Goal: Check status: Check status

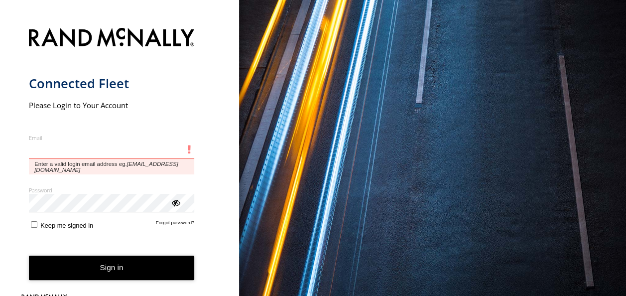
type input "**********"
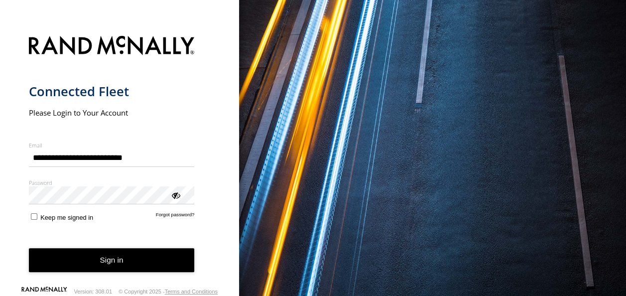
click at [137, 259] on button "Sign in" at bounding box center [112, 260] width 166 height 24
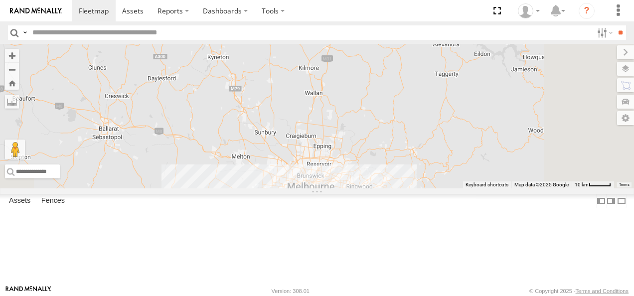
drag, startPoint x: 451, startPoint y: 176, endPoint x: 357, endPoint y: 82, distance: 133.9
click at [357, 82] on div "Bendigo Isuzu FRR Westside UD" at bounding box center [317, 116] width 634 height 144
drag, startPoint x: 389, startPoint y: 139, endPoint x: 337, endPoint y: 72, distance: 84.6
click at [337, 72] on div "Bendigo Isuzu FRR Westside UD 6" at bounding box center [317, 116] width 634 height 144
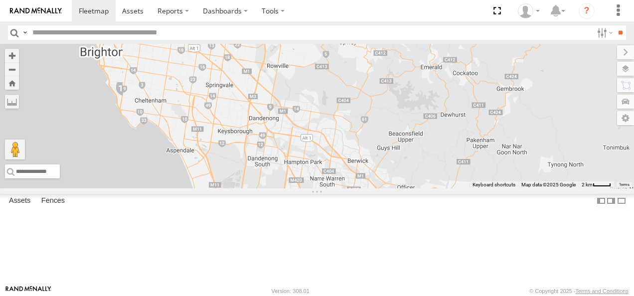
drag, startPoint x: 388, startPoint y: 132, endPoint x: 436, endPoint y: 269, distance: 145.3
click at [436, 188] on div "Bendigo Isuzu FRR Westside UD 3" at bounding box center [317, 116] width 634 height 144
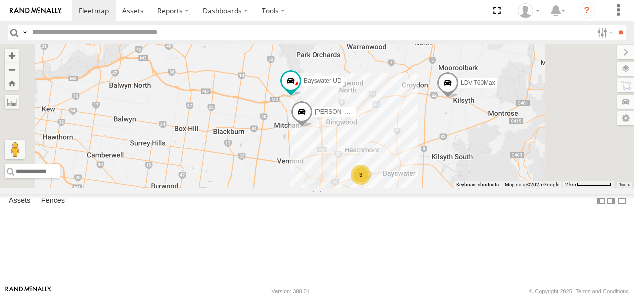
drag, startPoint x: 434, startPoint y: 156, endPoint x: 432, endPoint y: 248, distance: 91.2
click at [432, 188] on div "Bendigo Isuzu FRR Westside UD Bayswater UD LDV T60Max Jennifer BMW 3" at bounding box center [317, 116] width 634 height 144
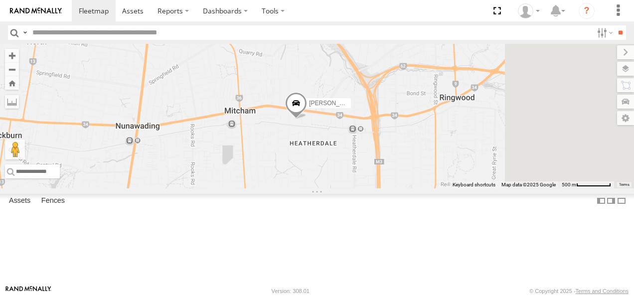
drag, startPoint x: 440, startPoint y: 134, endPoint x: 428, endPoint y: 261, distance: 127.6
click at [428, 188] on div "Bendigo Isuzu FRR Westside UD Bayswater UD LDV T60Max Jennifer BMW" at bounding box center [317, 116] width 634 height 144
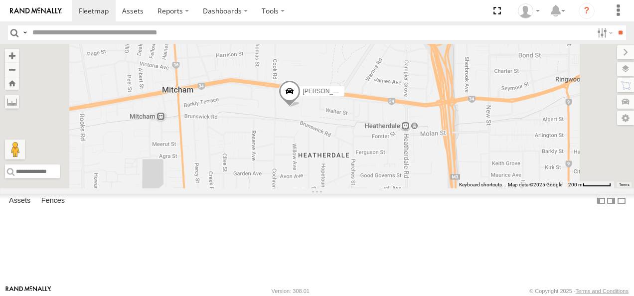
drag, startPoint x: 409, startPoint y: 209, endPoint x: 416, endPoint y: 241, distance: 32.6
click at [416, 188] on div "Bendigo Isuzu FRR Westside UD Bayswater UD LDV T60Max Jennifer BMW" at bounding box center [317, 116] width 634 height 144
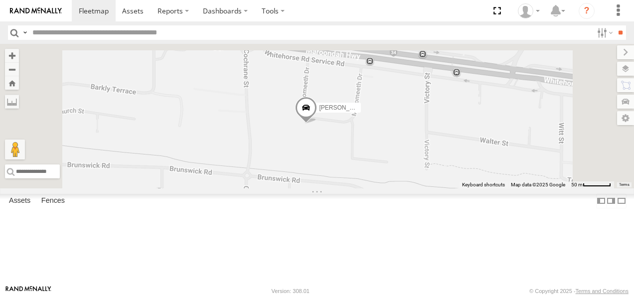
drag, startPoint x: 428, startPoint y: 192, endPoint x: 428, endPoint y: 250, distance: 57.3
click at [428, 188] on div "Bendigo Isuzu FRR Westside UD Bayswater UD LDV T60Max Jennifer BMW" at bounding box center [317, 116] width 634 height 144
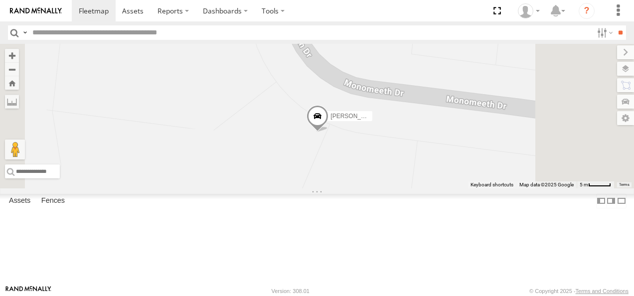
drag, startPoint x: 503, startPoint y: 161, endPoint x: 474, endPoint y: 231, distance: 75.5
click at [474, 188] on div "Bendigo Isuzu FRR Westside UD Bayswater UD LDV T60Max Jennifer BMW" at bounding box center [317, 116] width 634 height 144
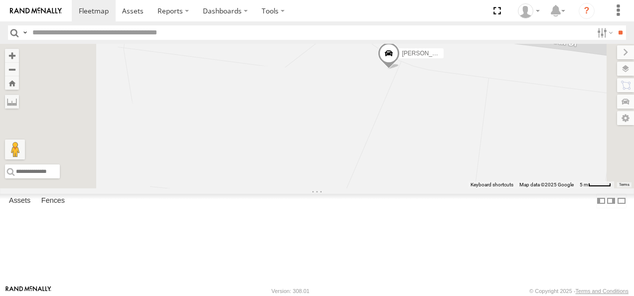
drag, startPoint x: 461, startPoint y: 198, endPoint x: 535, endPoint y: 132, distance: 99.5
click at [535, 132] on div "Bendigo Isuzu FRR Westside UD Bayswater UD LDV T60Max Jennifer BMW" at bounding box center [317, 116] width 634 height 144
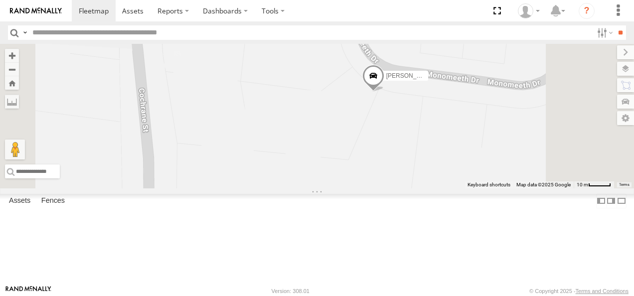
click at [468, 182] on div "Bendigo Isuzu FRR Westside UD Bayswater UD LDV T60Max Jennifer BMW" at bounding box center [317, 116] width 634 height 144
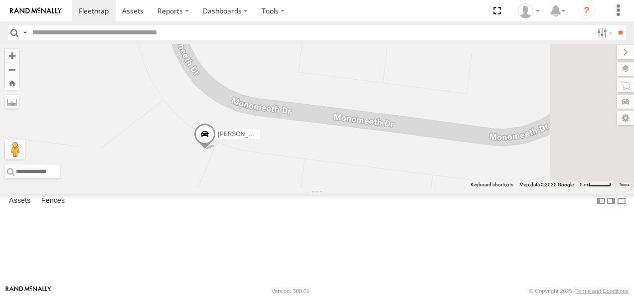
drag, startPoint x: 494, startPoint y: 165, endPoint x: 290, endPoint y: 271, distance: 229.1
click at [290, 188] on div "Bendigo Isuzu FRR Westside UD Bayswater UD LDV T60Max Jennifer BMW Keyboard sho…" at bounding box center [317, 116] width 634 height 144
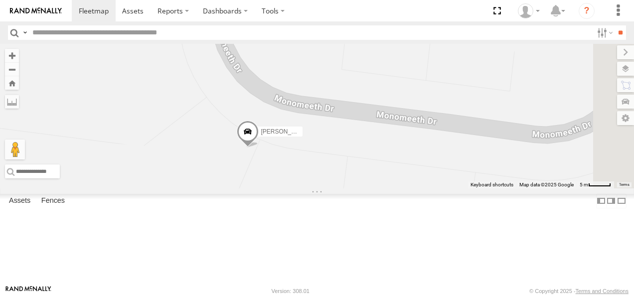
drag, startPoint x: 401, startPoint y: 181, endPoint x: 457, endPoint y: 181, distance: 56.3
click at [457, 181] on div "Bendigo Isuzu FRR Westside UD Bayswater UD LDV T60Max Jennifer BMW" at bounding box center [317, 116] width 634 height 144
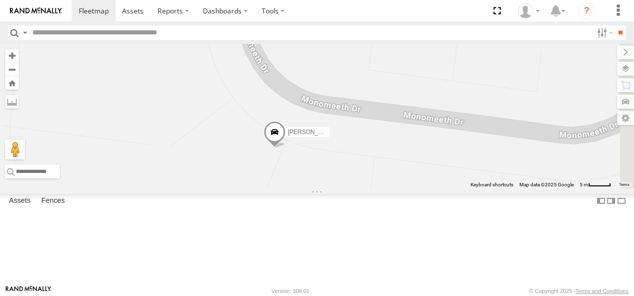
click at [285, 148] on span at bounding box center [275, 134] width 22 height 27
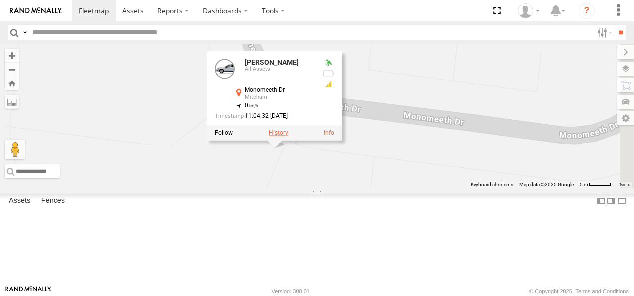
click at [288, 137] on label at bounding box center [278, 133] width 19 height 7
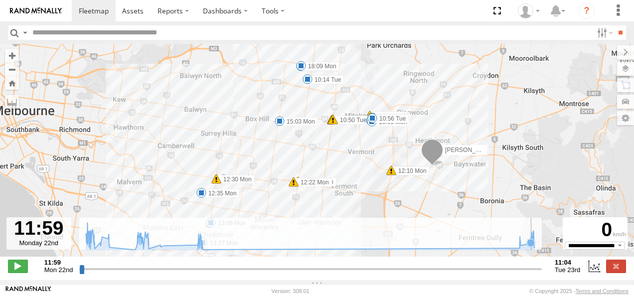
click at [531, 248] on icon at bounding box center [531, 243] width 10 height 10
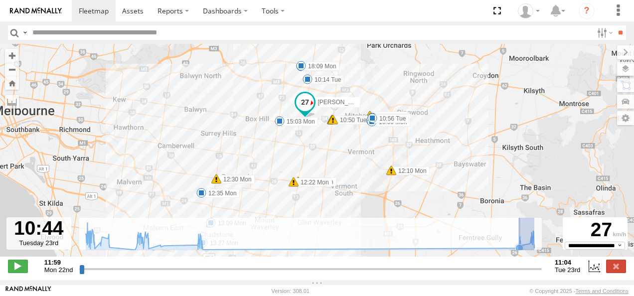
drag, startPoint x: 534, startPoint y: 253, endPoint x: 518, endPoint y: 255, distance: 16.1
type input "**********"
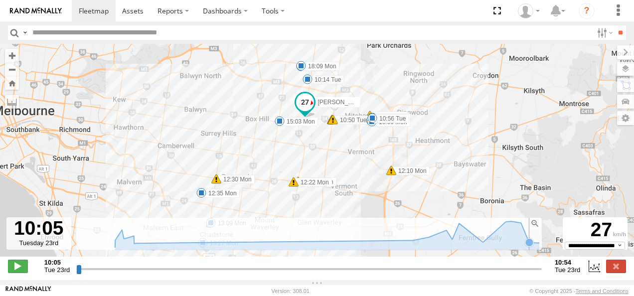
click at [529, 246] on icon at bounding box center [529, 242] width 8 height 8
click at [443, 250] on icon at bounding box center [327, 235] width 425 height 29
click at [392, 172] on span at bounding box center [391, 170] width 10 height 10
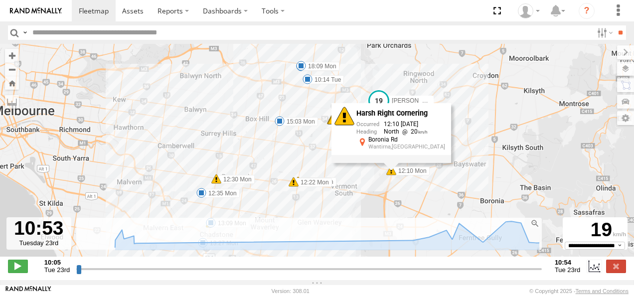
click at [293, 187] on span at bounding box center [293, 182] width 10 height 10
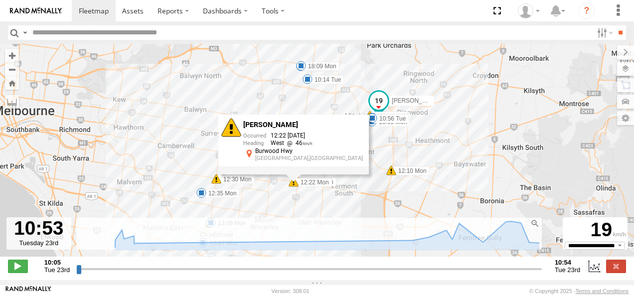
click at [215, 182] on span at bounding box center [216, 179] width 10 height 10
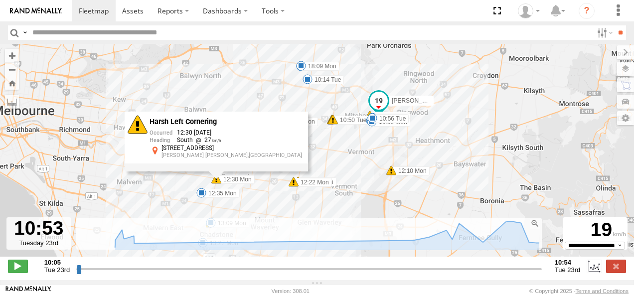
click at [373, 121] on span at bounding box center [372, 118] width 10 height 10
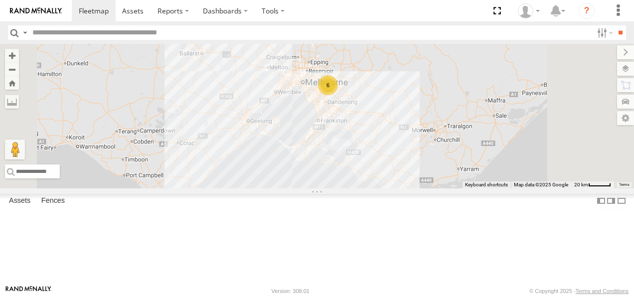
drag, startPoint x: 509, startPoint y: 246, endPoint x: 470, endPoint y: 148, distance: 105.4
click at [470, 148] on div "6 2" at bounding box center [317, 116] width 634 height 144
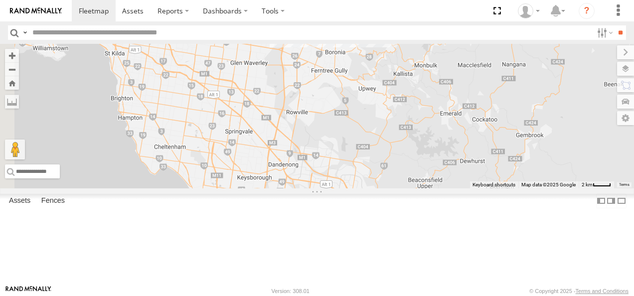
drag, startPoint x: 413, startPoint y: 135, endPoint x: 449, endPoint y: 228, distance: 100.5
click at [449, 188] on div at bounding box center [317, 116] width 634 height 144
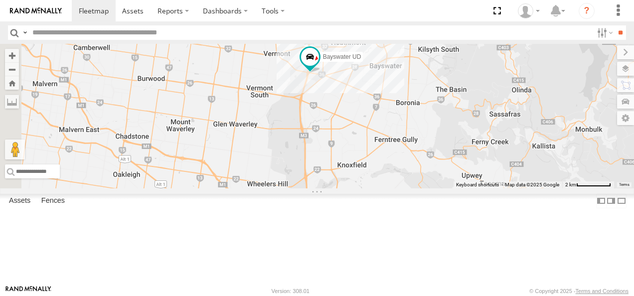
drag, startPoint x: 466, startPoint y: 156, endPoint x: 527, endPoint y: 316, distance: 171.1
click at [527, 295] on html at bounding box center [317, 148] width 634 height 296
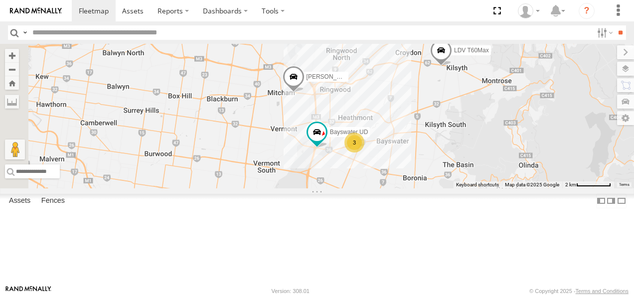
drag, startPoint x: 448, startPoint y: 159, endPoint x: 455, endPoint y: 236, distance: 77.0
click at [455, 188] on div "Bayswater UD LDV T60Max Jennifer BMW 3" at bounding box center [317, 116] width 634 height 144
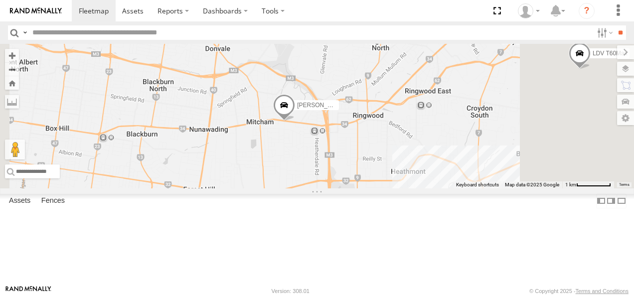
drag, startPoint x: 390, startPoint y: 183, endPoint x: 388, endPoint y: 217, distance: 33.4
click at [388, 188] on div "Bayswater UD LDV T60Max Jennifer BMW 3" at bounding box center [317, 116] width 634 height 144
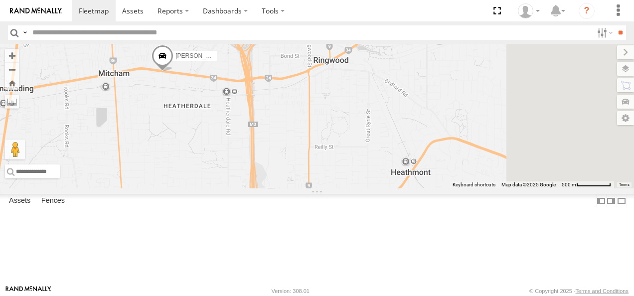
drag, startPoint x: 338, startPoint y: 174, endPoint x: 307, endPoint y: 169, distance: 31.2
click at [307, 169] on div "Bayswater UD LDV T60Max Jennifer BMW" at bounding box center [317, 116] width 634 height 144
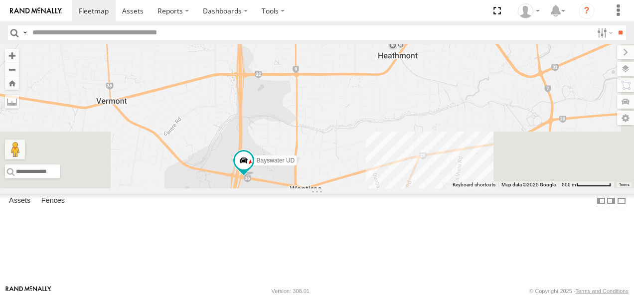
drag, startPoint x: 500, startPoint y: 249, endPoint x: 523, endPoint y: 138, distance: 114.0
click at [523, 127] on div "Bayswater UD LDV T60Max Jennifer BMW" at bounding box center [317, 116] width 634 height 144
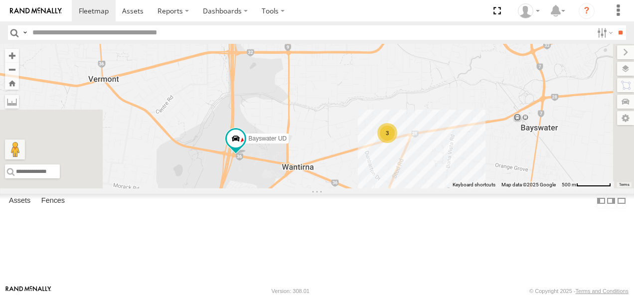
drag, startPoint x: 450, startPoint y: 218, endPoint x: 430, endPoint y: 173, distance: 49.1
click at [430, 173] on div "Bayswater UD LDV T60Max Jennifer BMW 3" at bounding box center [317, 116] width 634 height 144
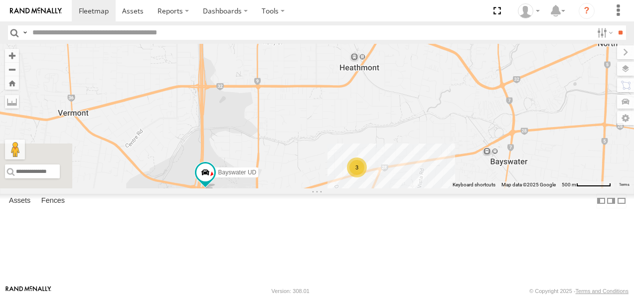
drag, startPoint x: 537, startPoint y: 169, endPoint x: 519, endPoint y: 230, distance: 63.2
click at [519, 188] on div "Bayswater UD LDV T60Max Jennifer BMW 3" at bounding box center [317, 116] width 634 height 144
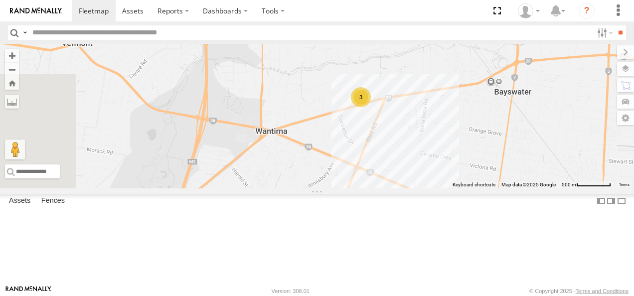
drag, startPoint x: 437, startPoint y: 236, endPoint x: 479, endPoint y: 193, distance: 59.9
click at [479, 188] on div "3" at bounding box center [317, 116] width 634 height 144
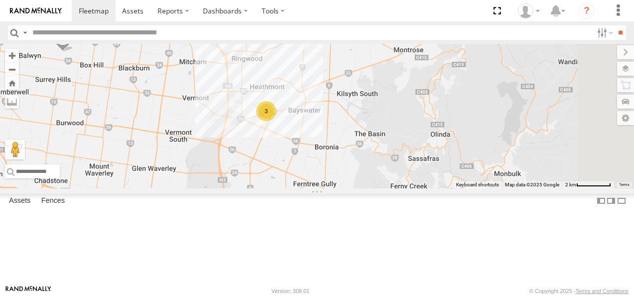
drag, startPoint x: 433, startPoint y: 202, endPoint x: 321, endPoint y: 165, distance: 118.5
click at [321, 165] on div "3 LDV T60Max Jennifer BMW" at bounding box center [317, 116] width 634 height 144
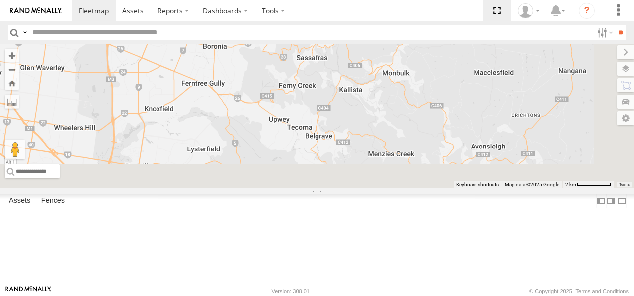
drag, startPoint x: 510, startPoint y: 174, endPoint x: 493, endPoint y: 3, distance: 171.8
click at [493, 3] on body at bounding box center [317, 148] width 634 height 296
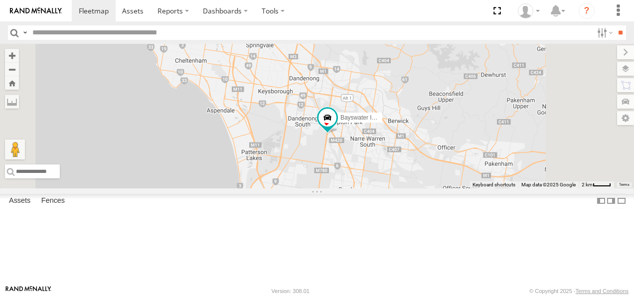
drag, startPoint x: 473, startPoint y: 207, endPoint x: 487, endPoint y: 127, distance: 81.9
click at [487, 127] on div "LDV T60Max Jennifer BMW Bayswater Isuzu FRR 3" at bounding box center [317, 116] width 634 height 144
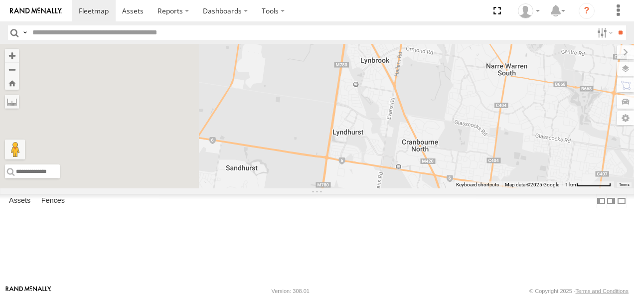
drag, startPoint x: 416, startPoint y: 191, endPoint x: 555, endPoint y: 154, distance: 143.7
click at [555, 154] on div "LDV T60Max Jennifer BMW Bayswater Isuzu FRR" at bounding box center [317, 116] width 634 height 144
